Goal: Check status: Check status

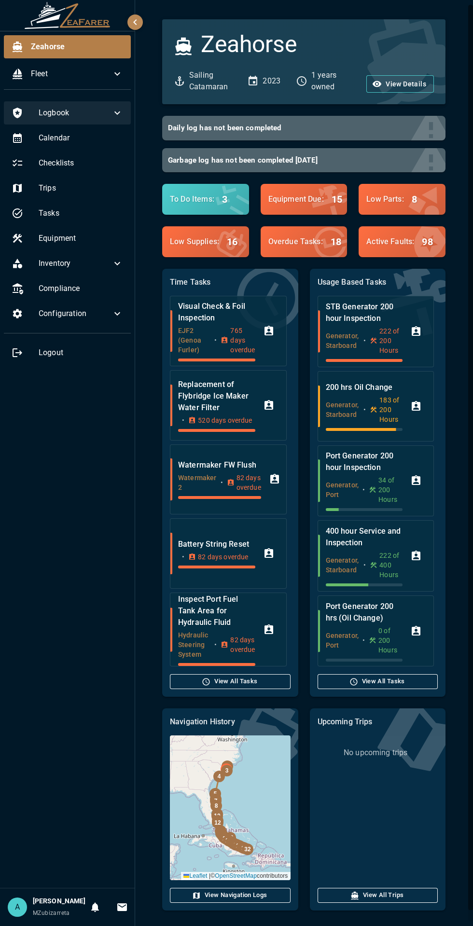
click at [103, 118] on span "Logbook" at bounding box center [75, 113] width 73 height 12
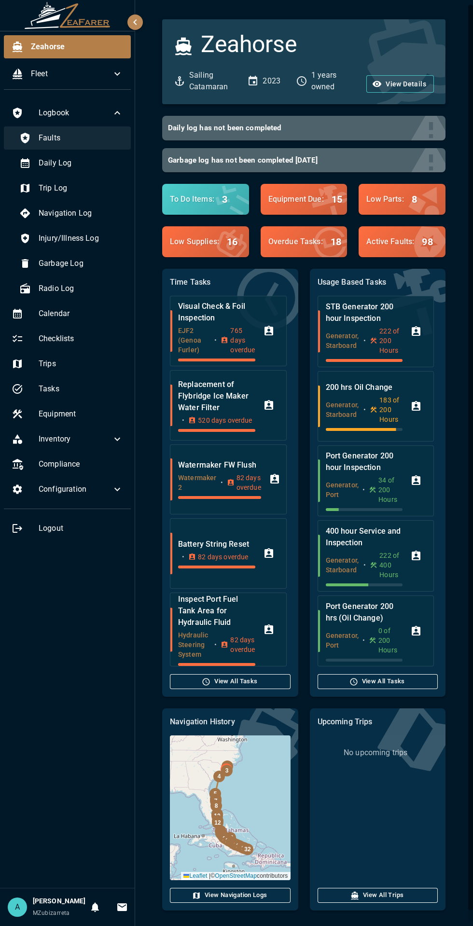
click at [44, 137] on span "Faults" at bounding box center [81, 138] width 84 height 12
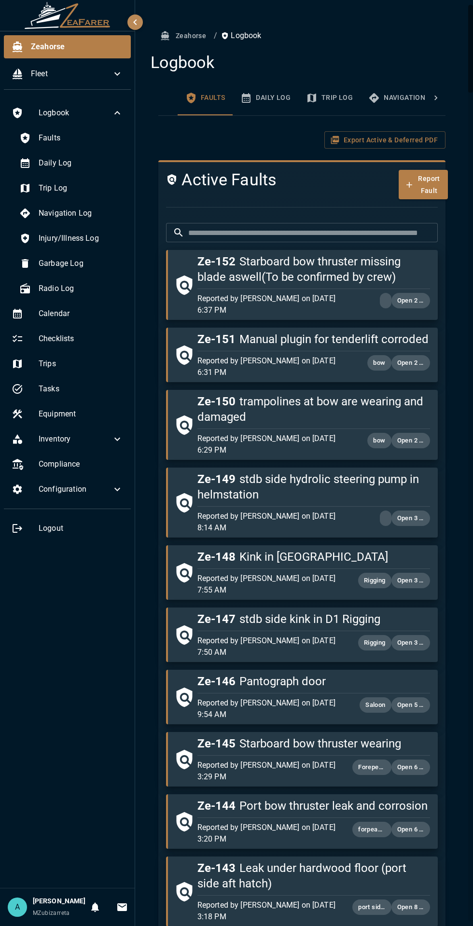
click at [205, 231] on input "text" at bounding box center [312, 232] width 249 height 19
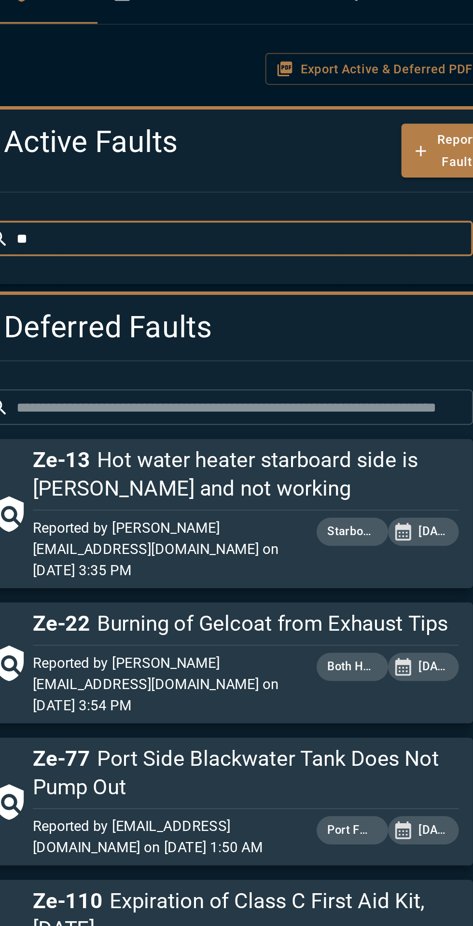
type input "*"
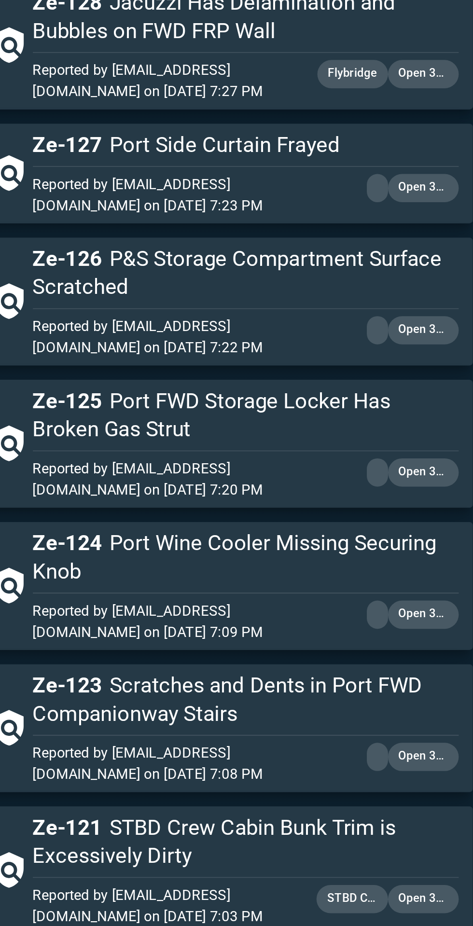
scroll to position [195, 0]
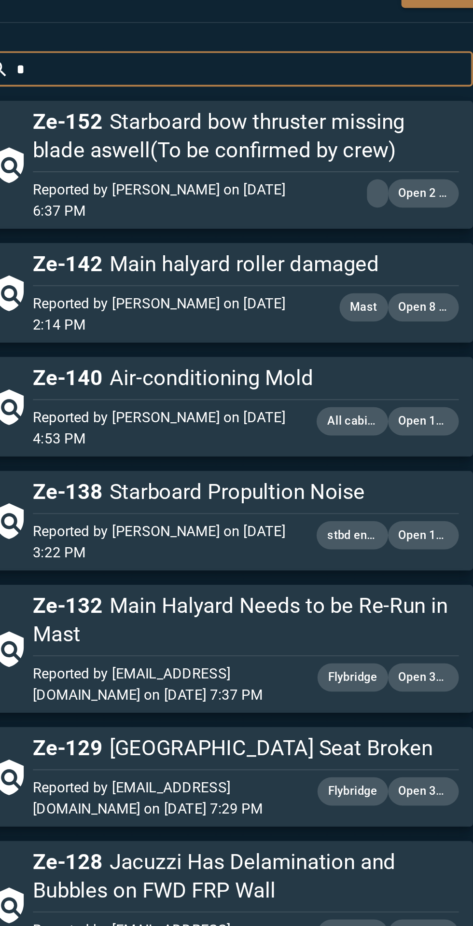
type input "**"
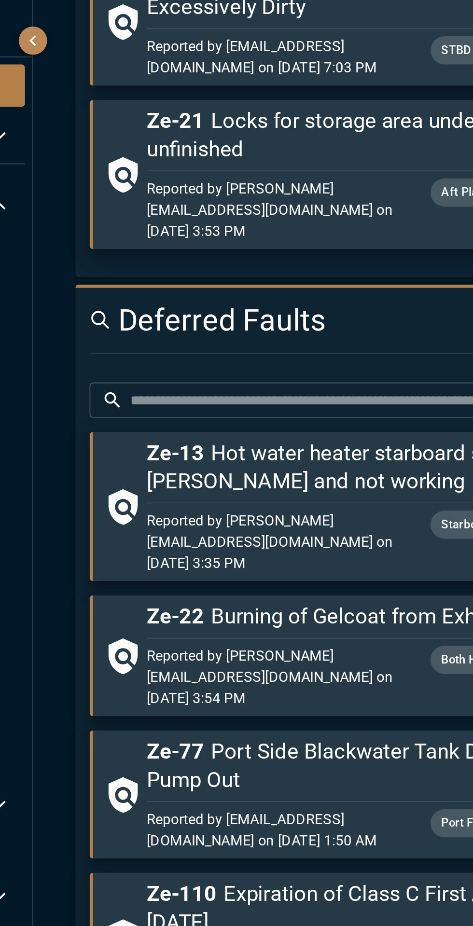
scroll to position [333, 0]
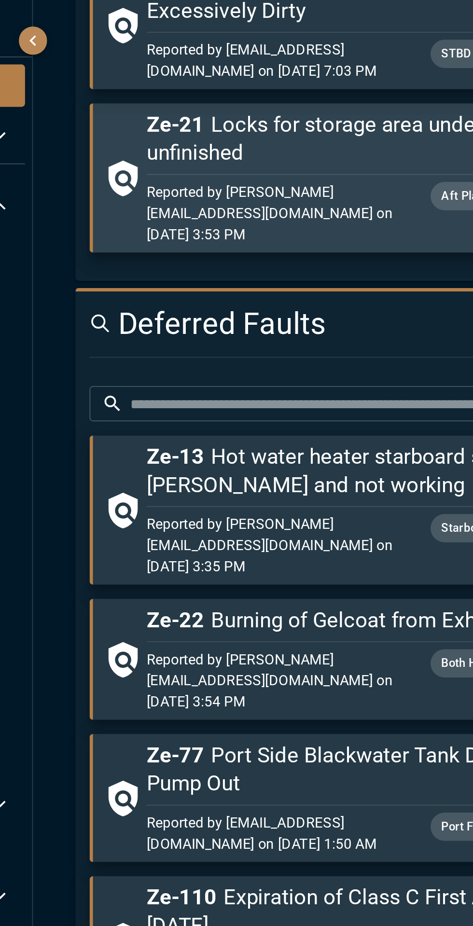
click at [210, 116] on p "Reported by [PERSON_NAME][EMAIL_ADDRESS][DOMAIN_NAME] on [DATE] 3:53 PM" at bounding box center [274, 116] width 155 height 35
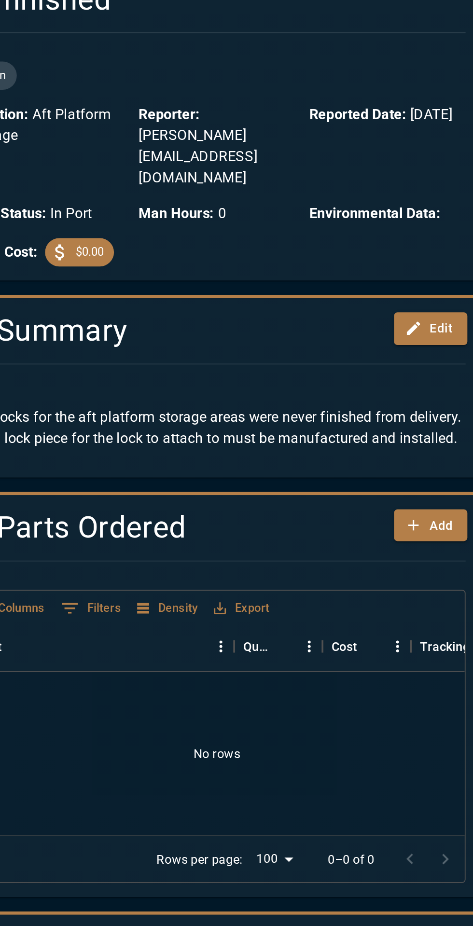
scroll to position [0, 1]
